Goal: Information Seeking & Learning: Learn about a topic

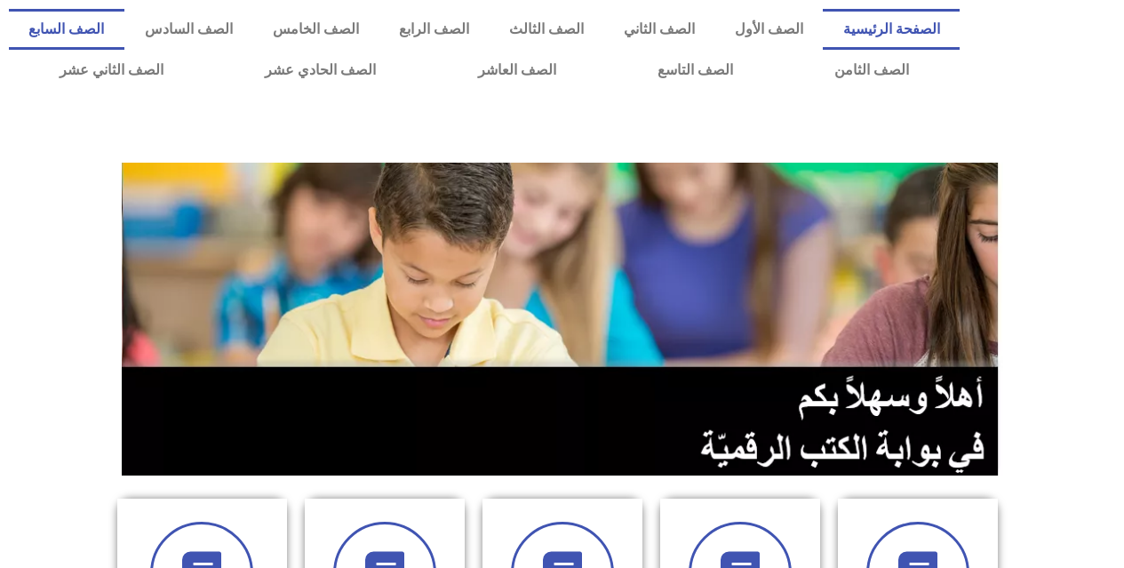
click at [124, 30] on link "الصف السابع" at bounding box center [66, 29] width 115 height 41
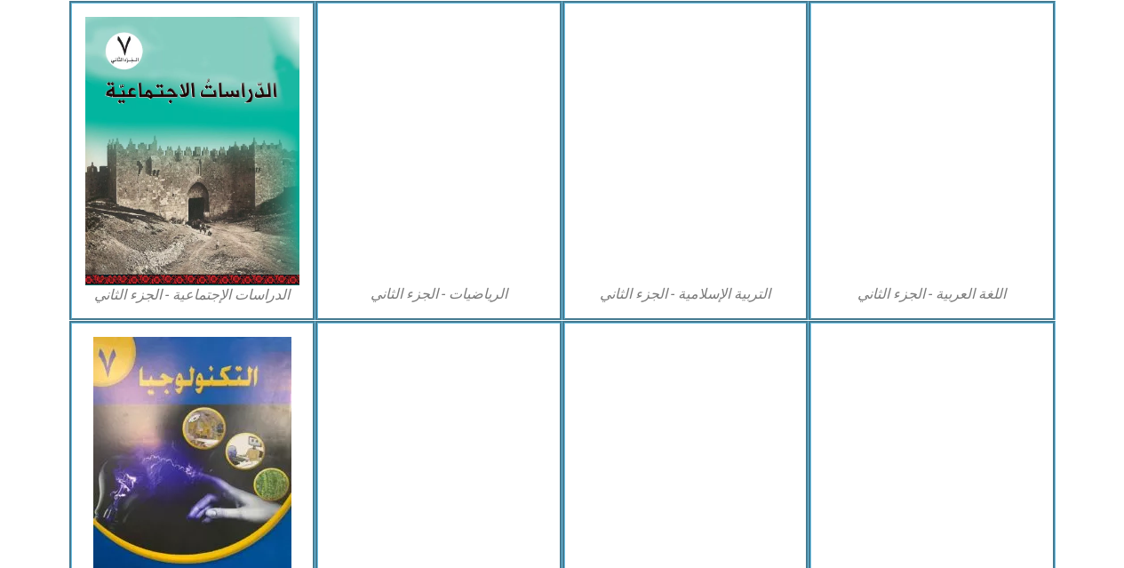
scroll to position [977, 0]
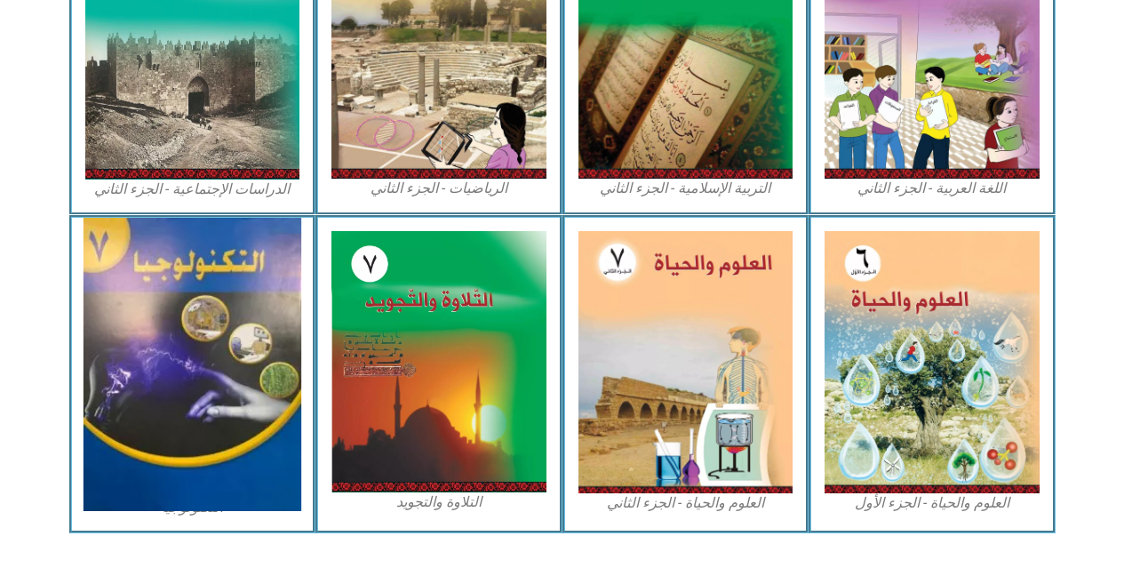
click at [244, 358] on img at bounding box center [192, 364] width 218 height 293
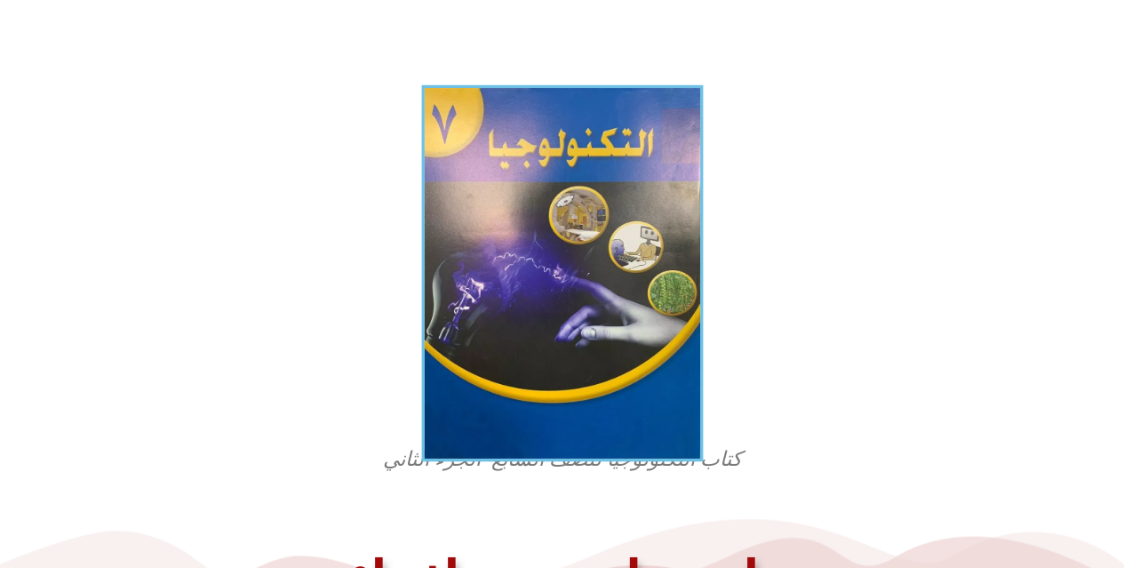
scroll to position [355, 0]
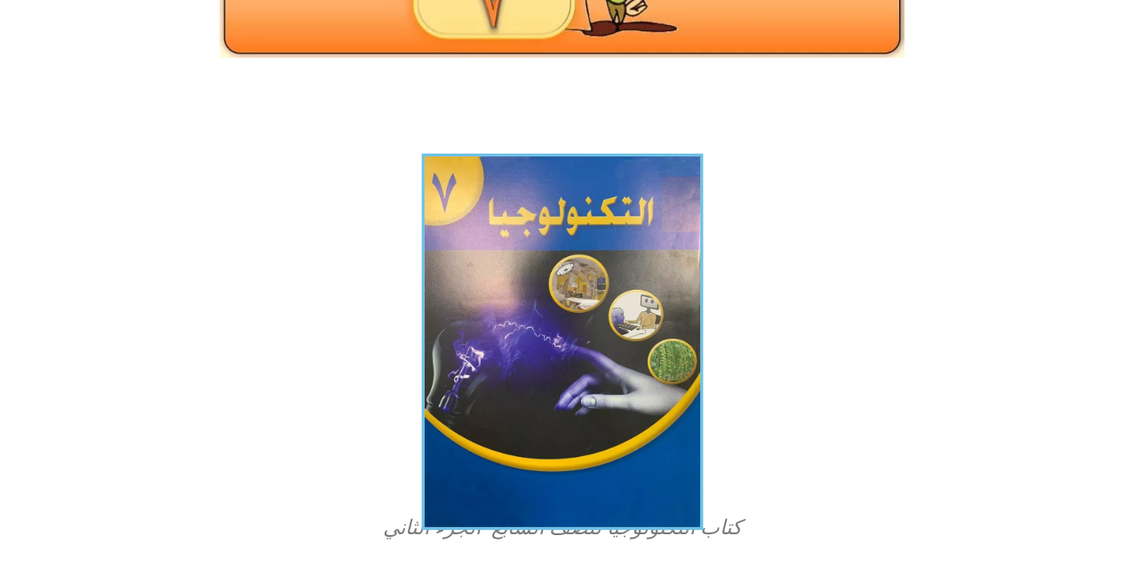
click at [483, 290] on img at bounding box center [562, 342] width 282 height 377
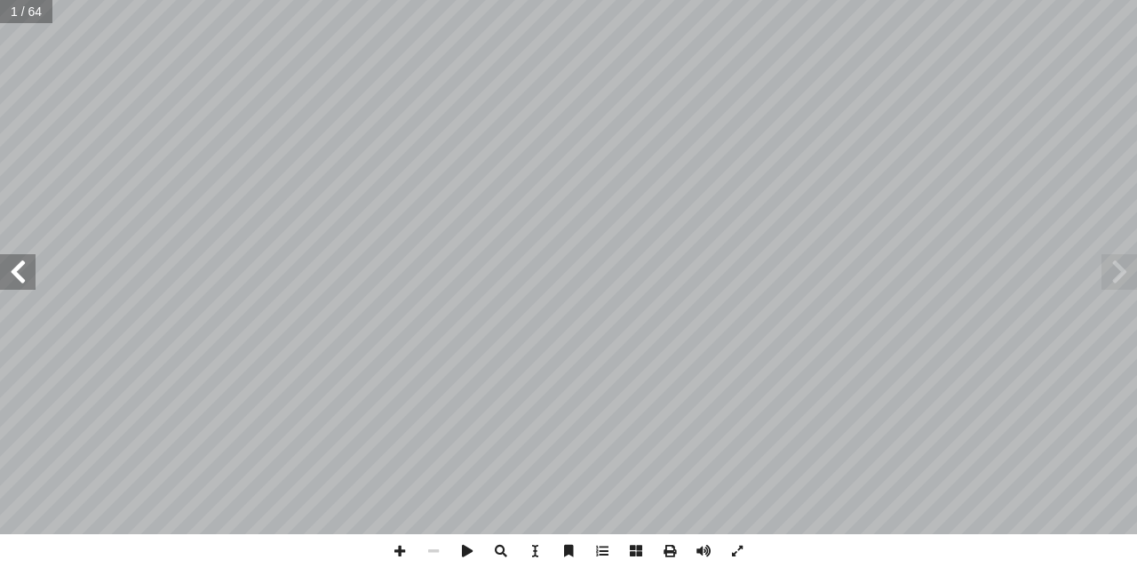
click at [12, 283] on span at bounding box center [18, 272] width 36 height 36
click at [18, 271] on span at bounding box center [18, 272] width 36 height 36
click at [11, 267] on span at bounding box center [18, 272] width 36 height 36
click at [19, 259] on span at bounding box center [18, 272] width 36 height 36
click at [30, 280] on span at bounding box center [18, 272] width 36 height 36
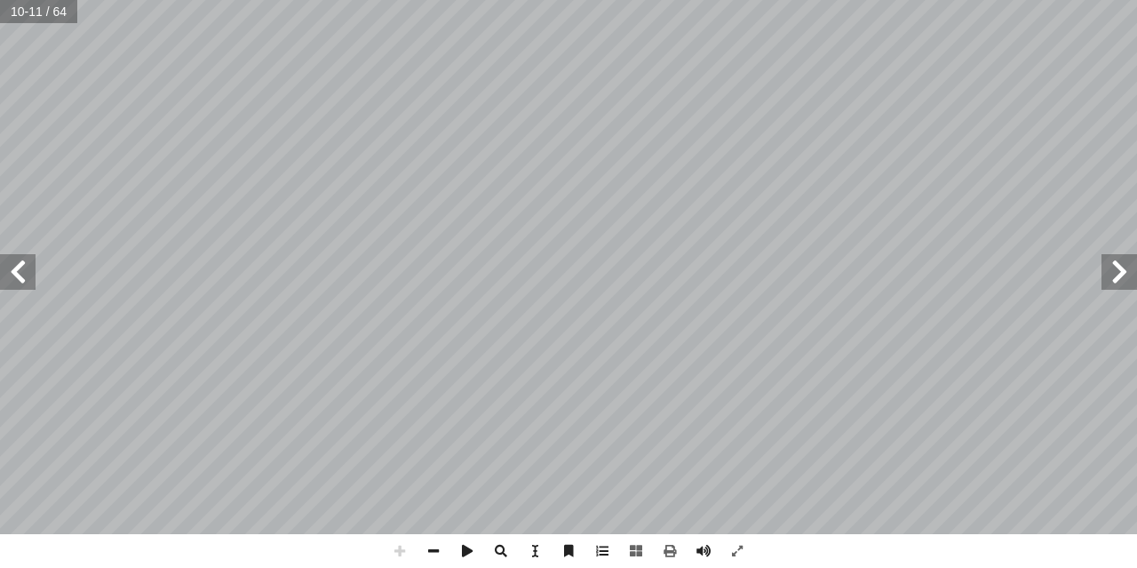
click at [781, 162] on html "الصفحة الرئيسية الصف الأول الصف الثاني الصف الثالث الصف الرابع الصف الخامس الصف…" at bounding box center [568, 81] width 1137 height 162
click at [24, 267] on div "6 لعبت التكنولوجيا الطبية الحديثة دورا كبيرا في عمليات البحث عن التضيق او الانس…" at bounding box center [568, 267] width 1137 height 534
click at [24, 269] on span at bounding box center [18, 272] width 36 height 36
click at [1121, 282] on span at bounding box center [1119, 272] width 36 height 36
click at [1136, 283] on div "6 لعبت التكنولوجيا الطبية الحديثة دورا كبيرا في عمليات البحث عن التضيق او الانس…" at bounding box center [568, 267] width 1137 height 534
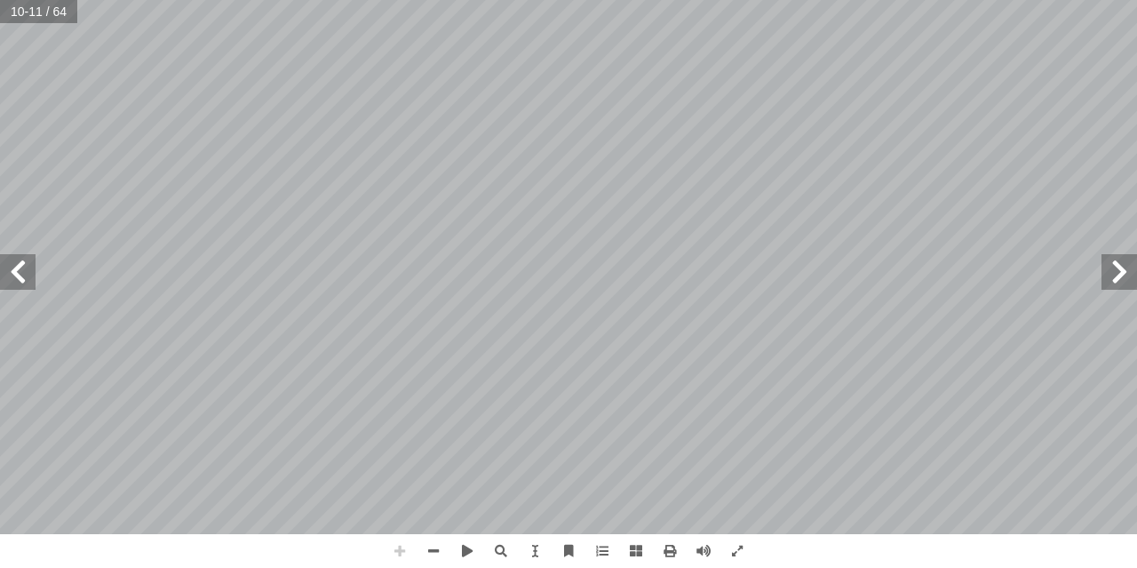
click at [403, 547] on span at bounding box center [400, 551] width 34 height 34
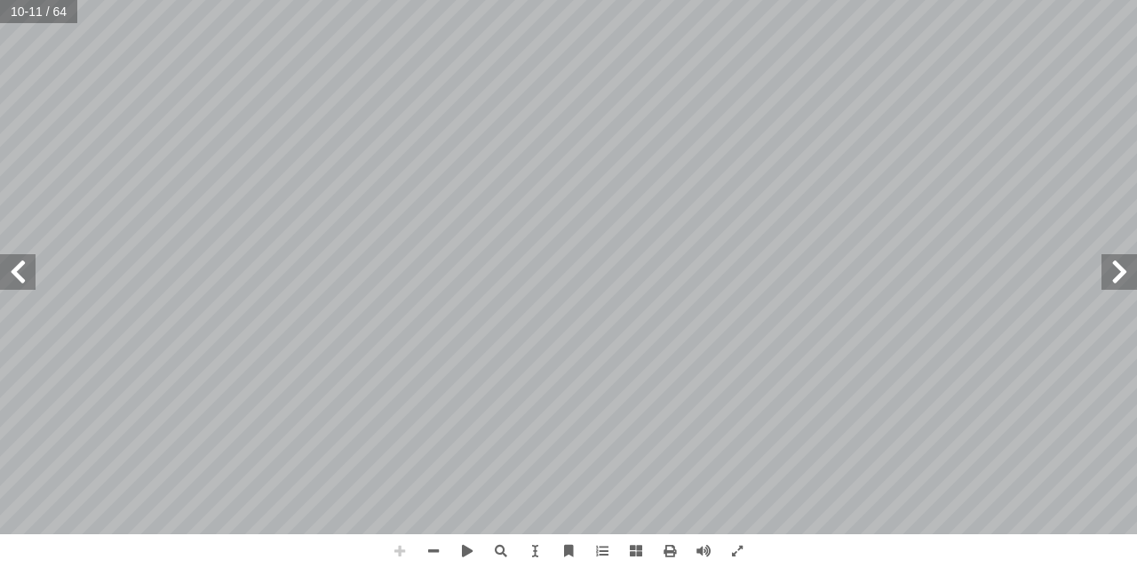
click at [403, 547] on span at bounding box center [400, 551] width 34 height 34
click at [4, 273] on span at bounding box center [18, 272] width 36 height 36
